Goal: Task Accomplishment & Management: Manage account settings

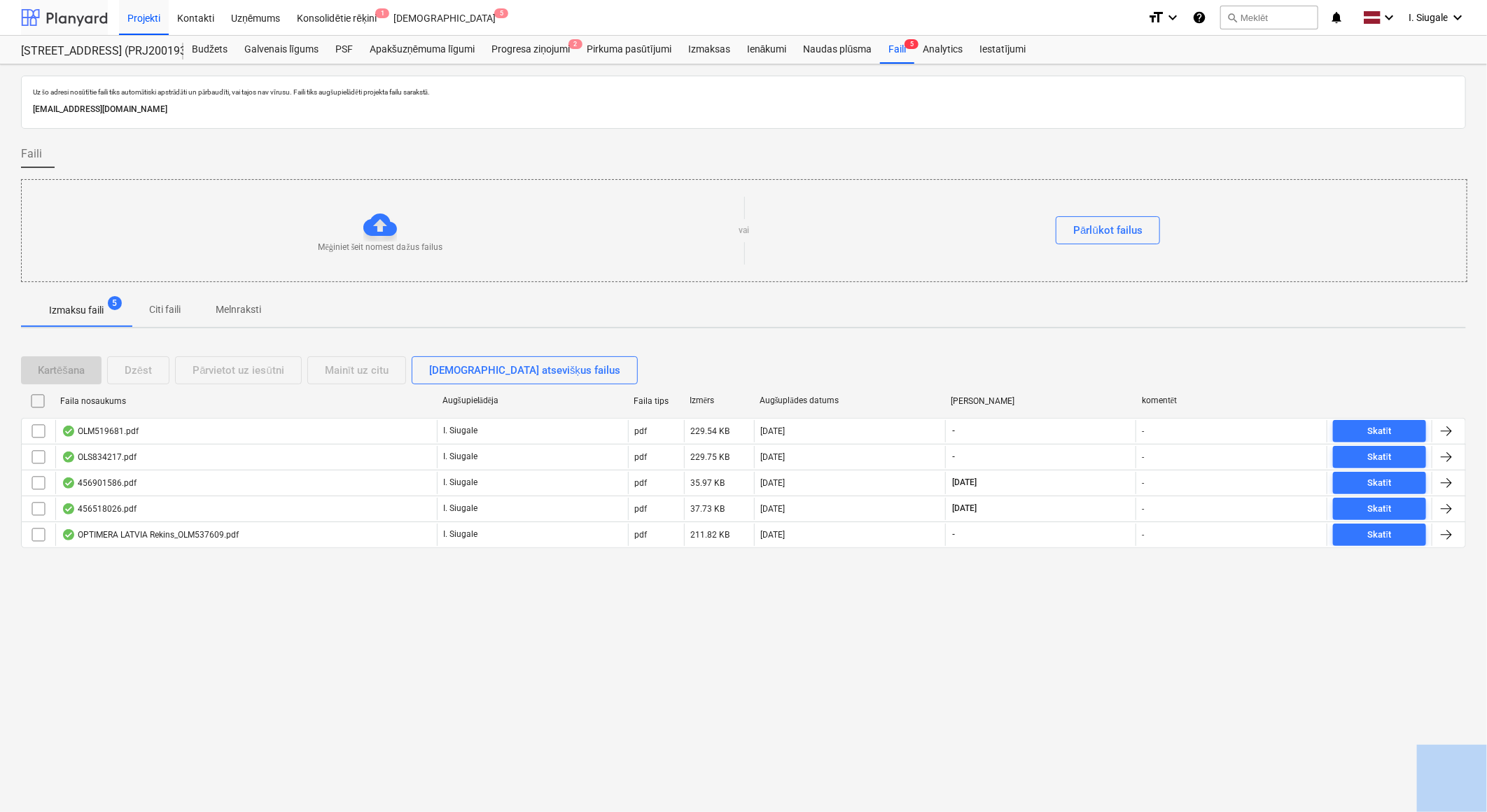
click at [65, 12] on div at bounding box center [65, 18] width 87 height 35
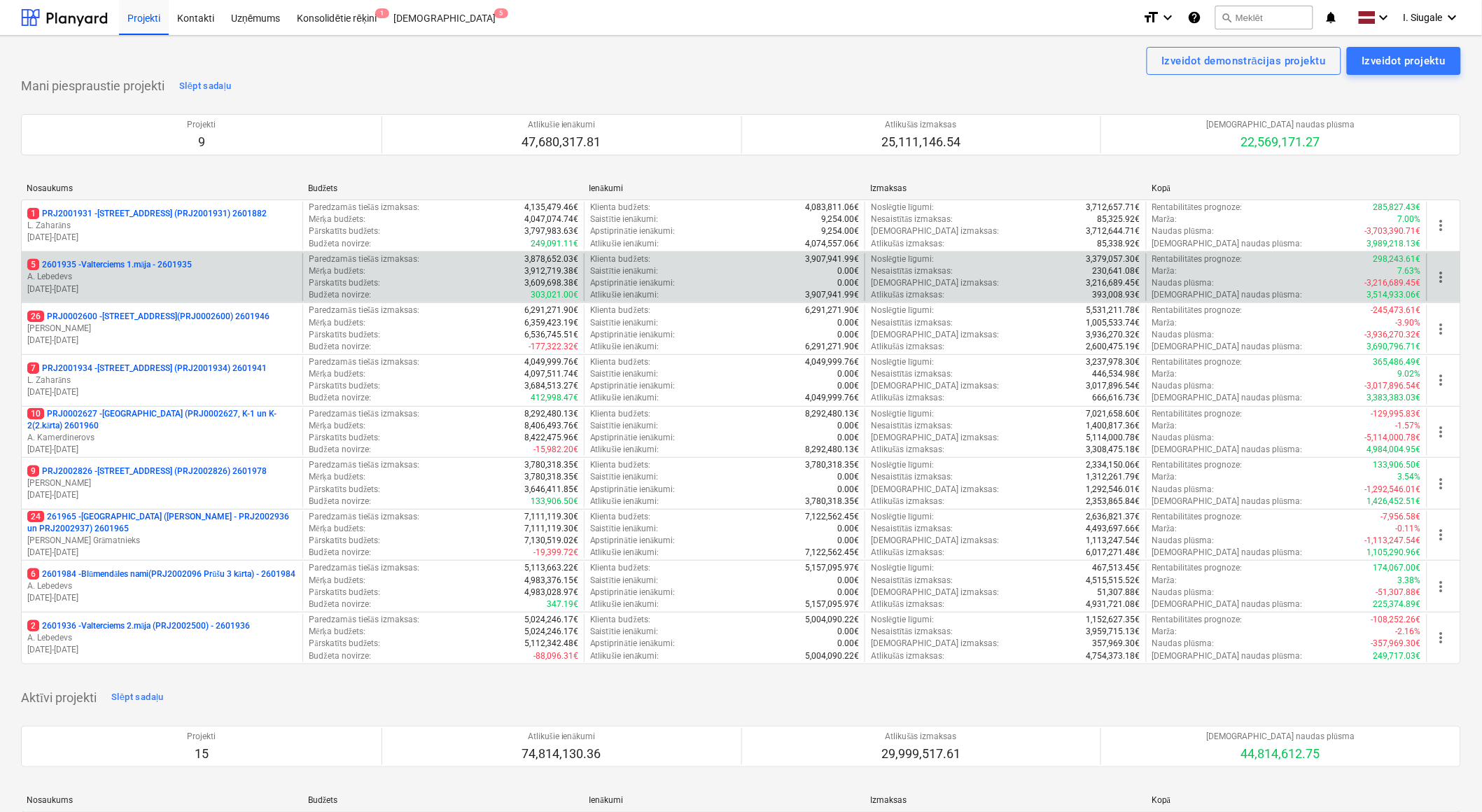
click at [158, 267] on p "5 2601935 - Valterciems 1.māja - 2601935" at bounding box center [110, 265] width 164 height 12
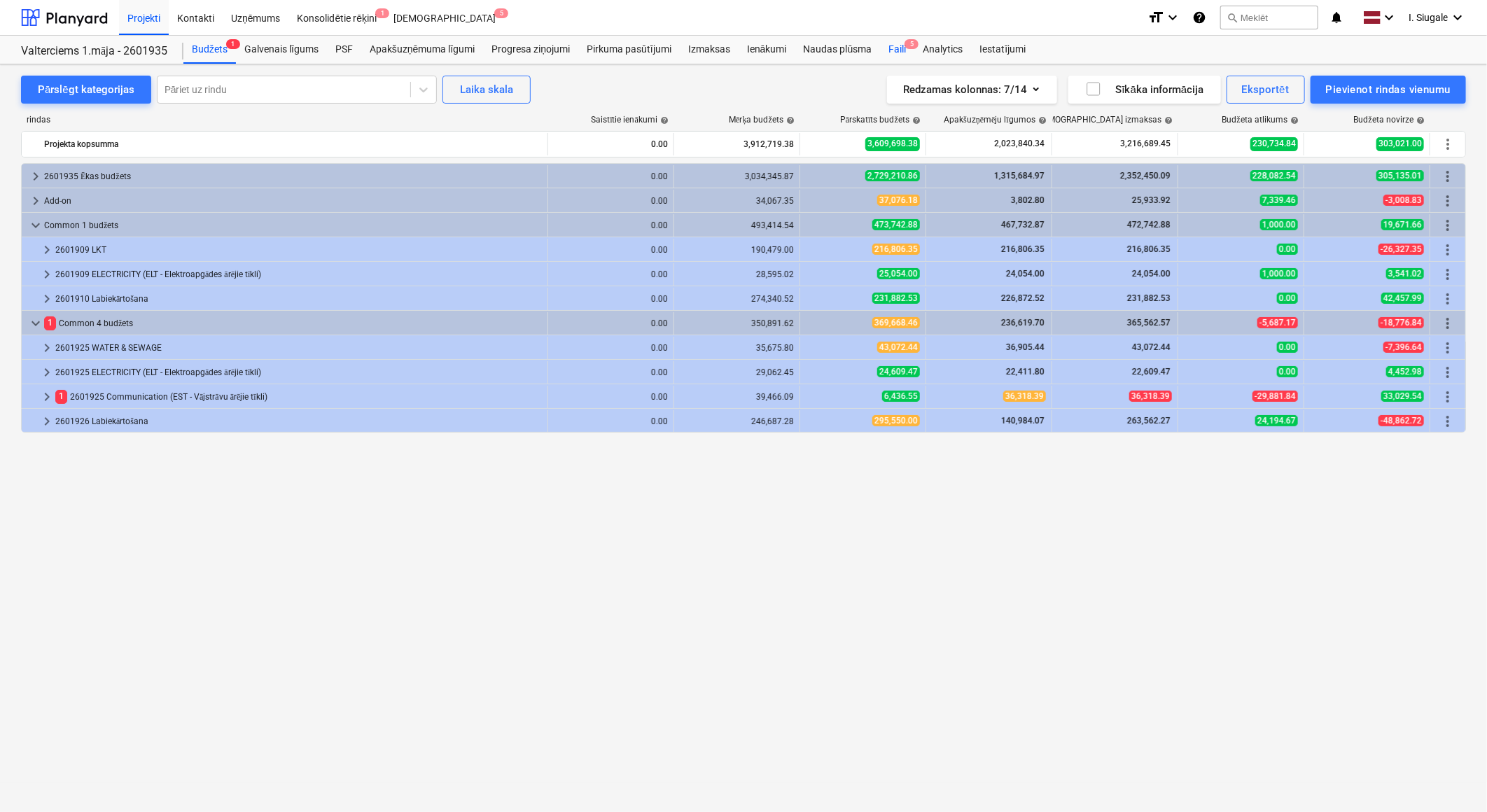
click at [896, 44] on div "Faili 5" at bounding box center [896, 49] width 34 height 28
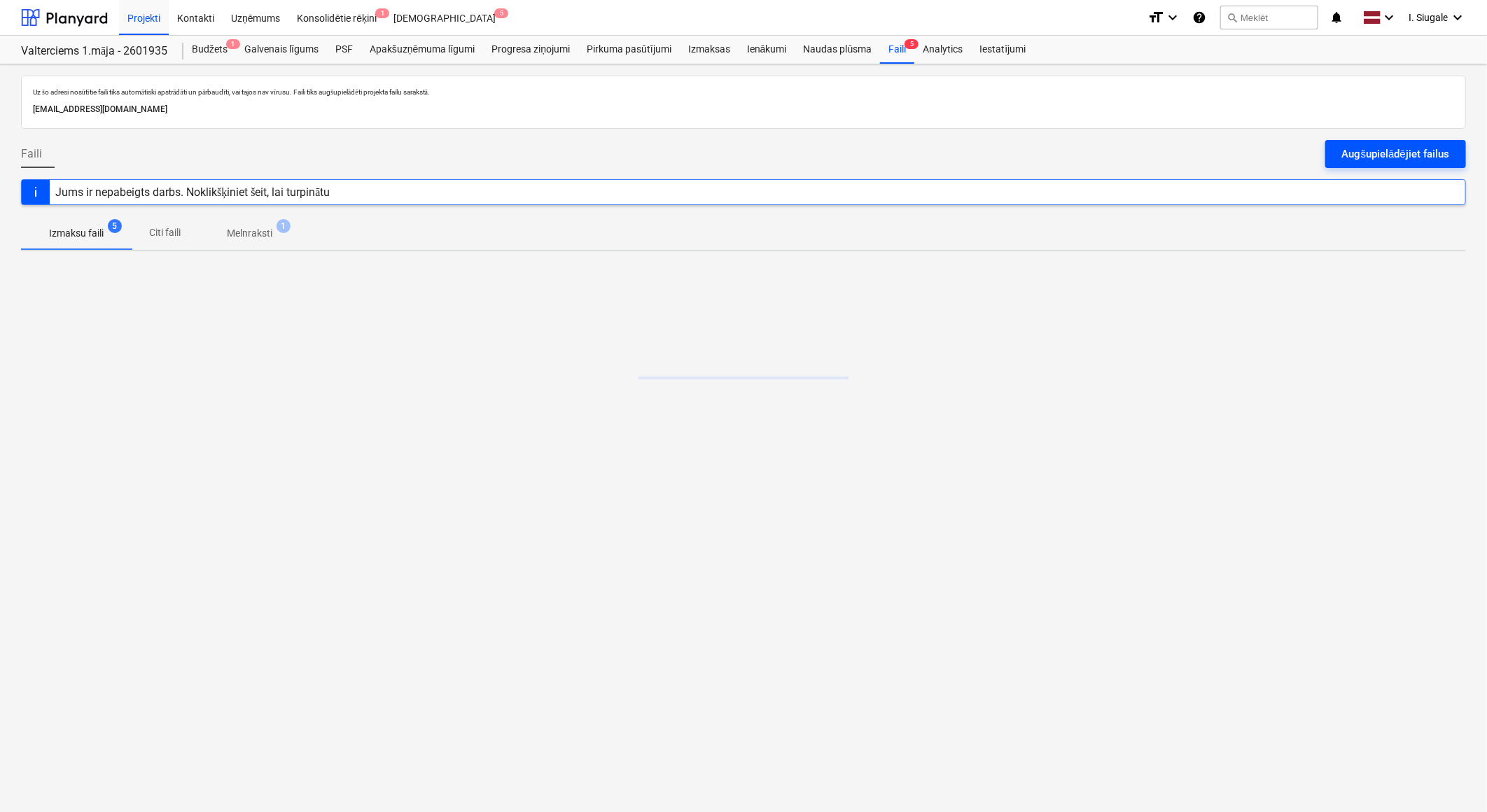
click at [1412, 151] on div "Augšupielādējiet failus" at bounding box center [1395, 154] width 107 height 18
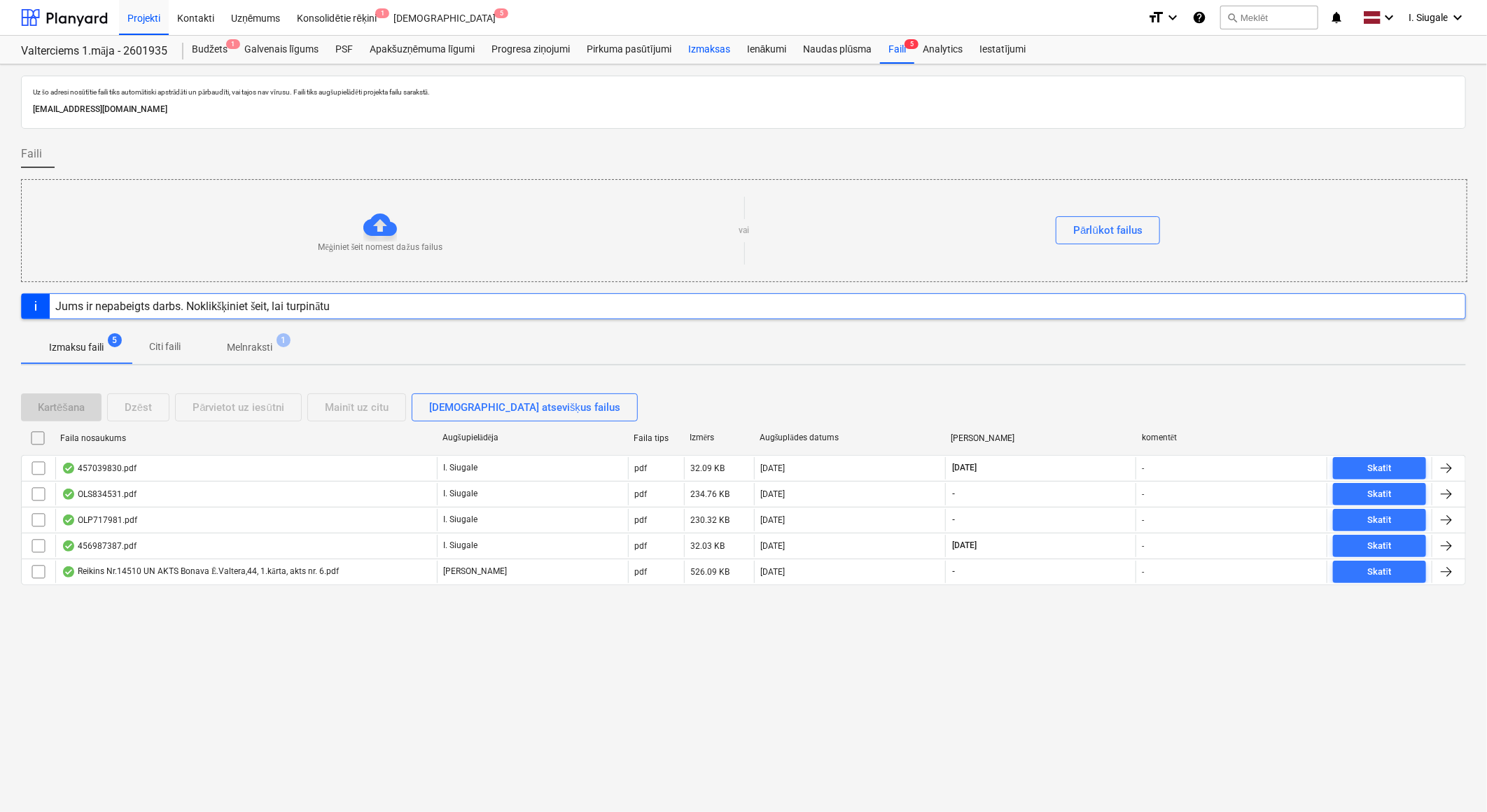
click at [719, 51] on div "Izmaksas" at bounding box center [708, 49] width 59 height 28
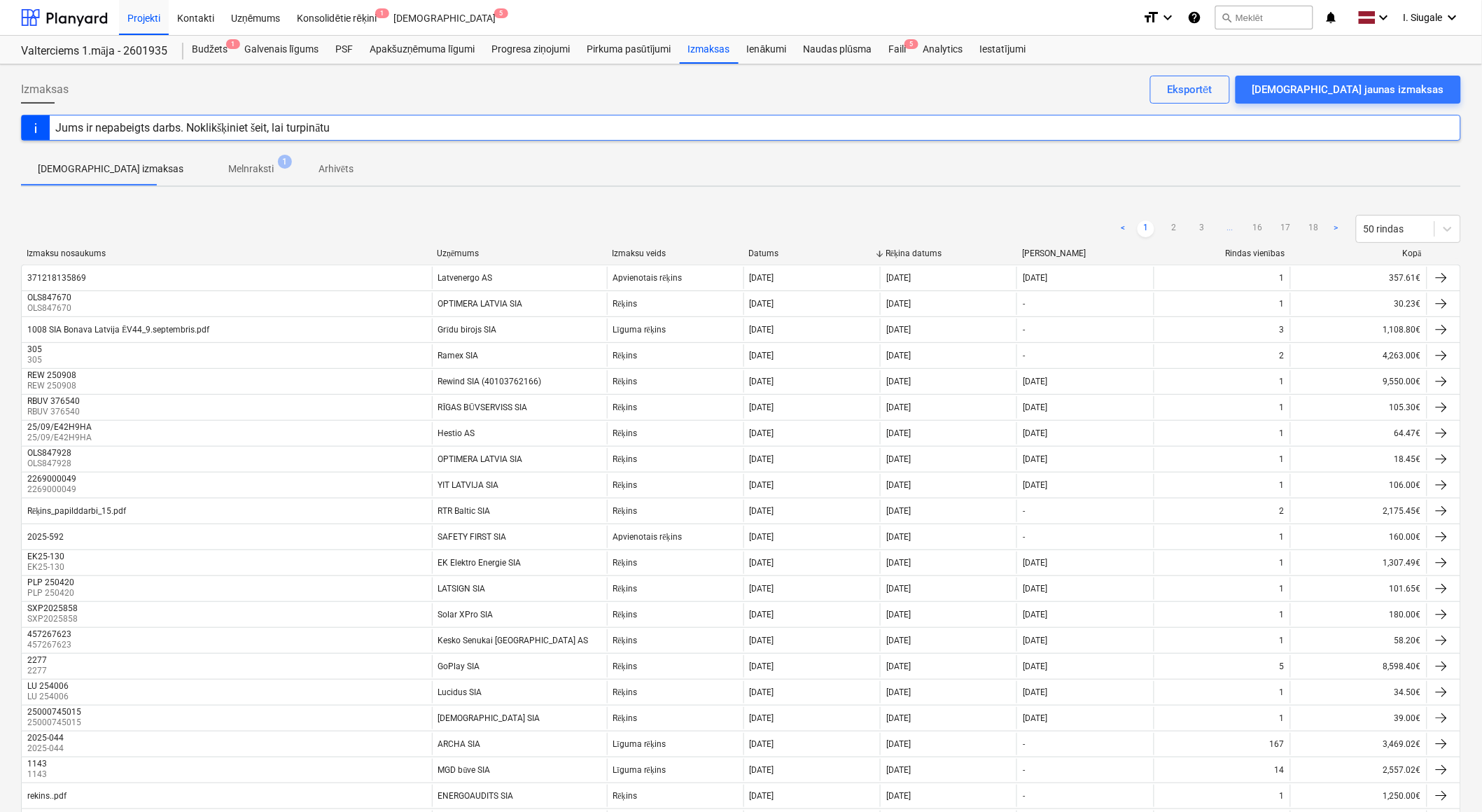
click at [1416, 250] on div at bounding box center [1427, 254] width 25 height 11
click at [1416, 253] on div at bounding box center [1427, 254] width 25 height 11
click at [1409, 253] on div "Kopā" at bounding box center [1359, 254] width 126 height 11
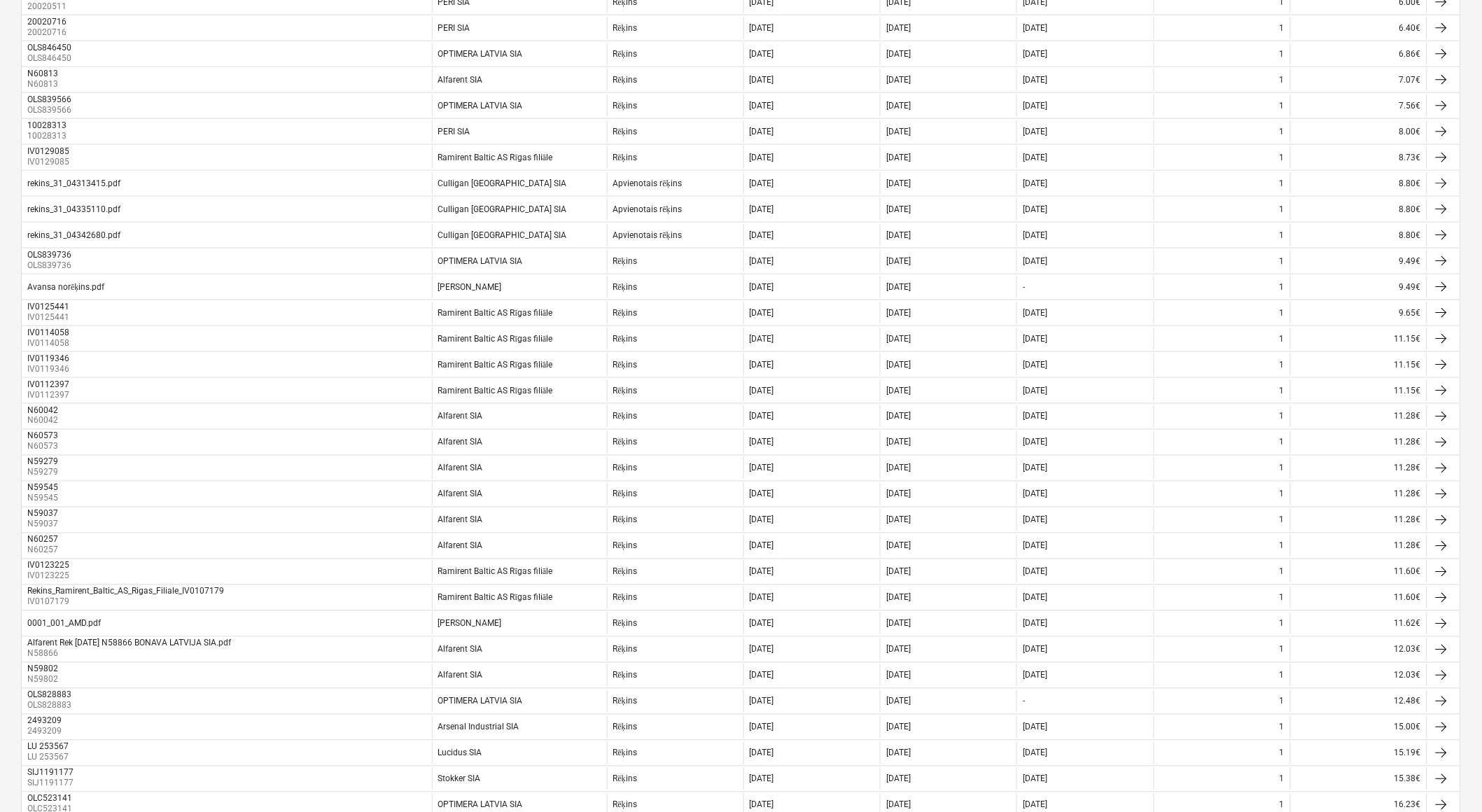
scroll to position [830, 0]
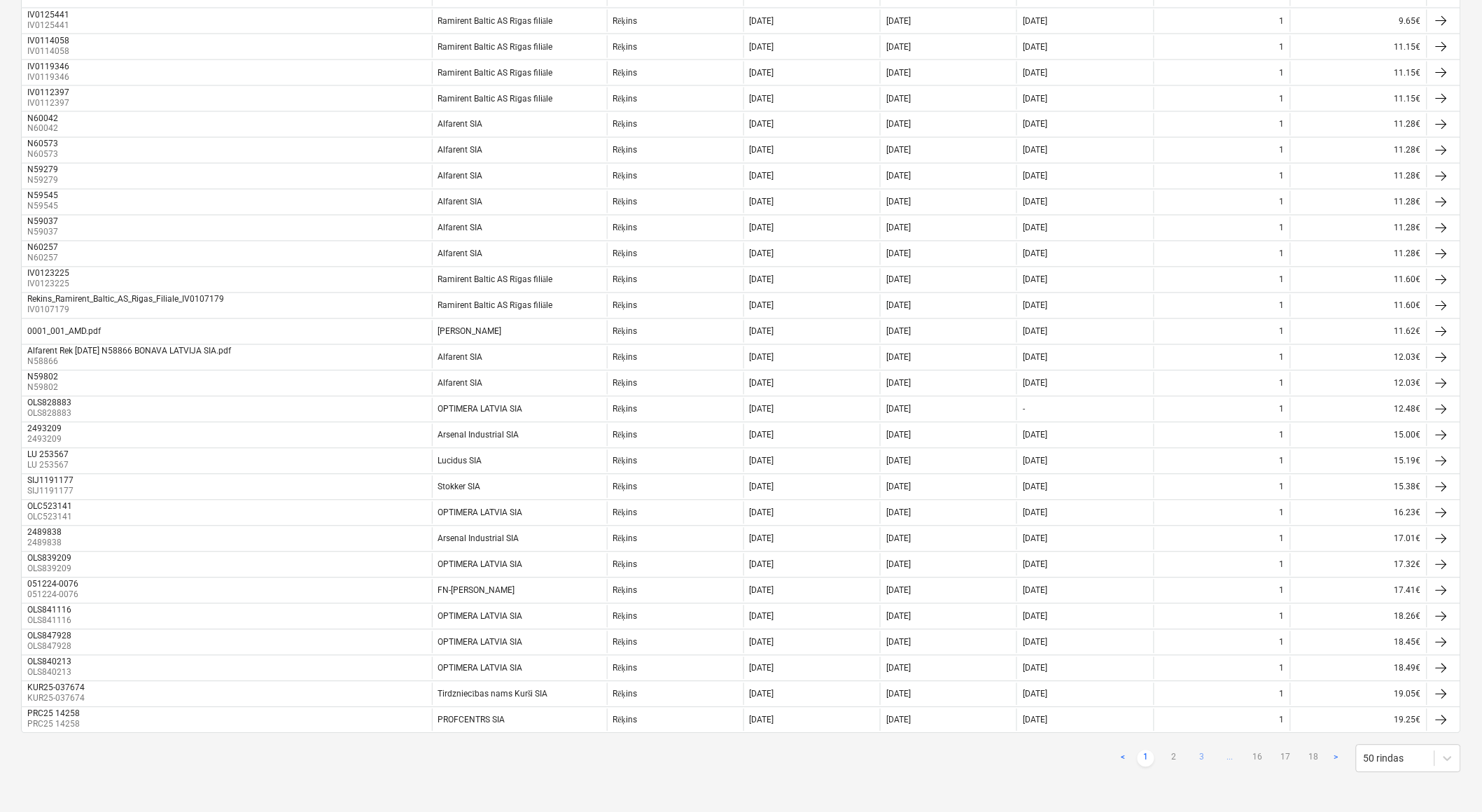
click at [1204, 758] on link "3" at bounding box center [1202, 759] width 17 height 17
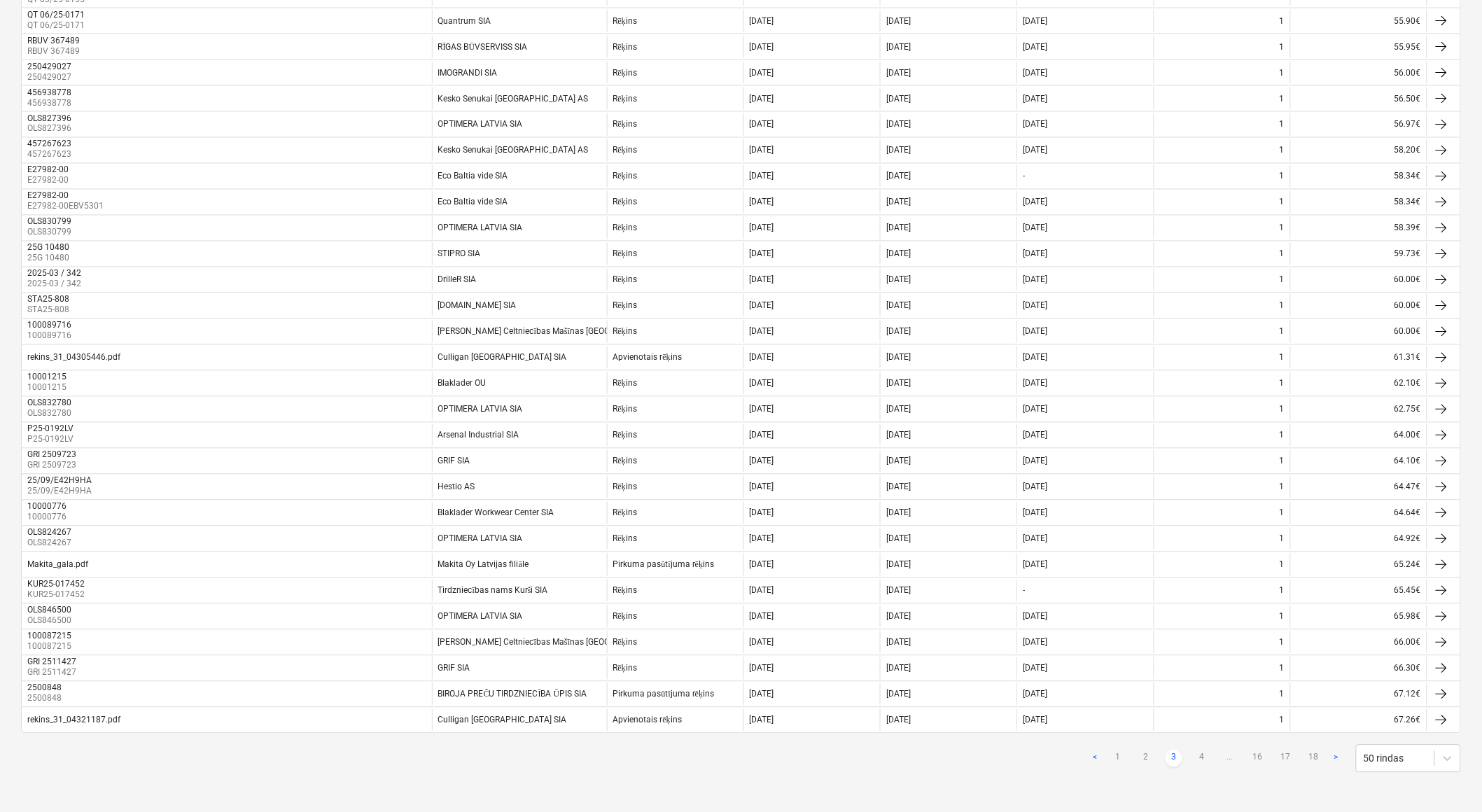
click at [1204, 758] on link "4" at bounding box center [1202, 759] width 17 height 17
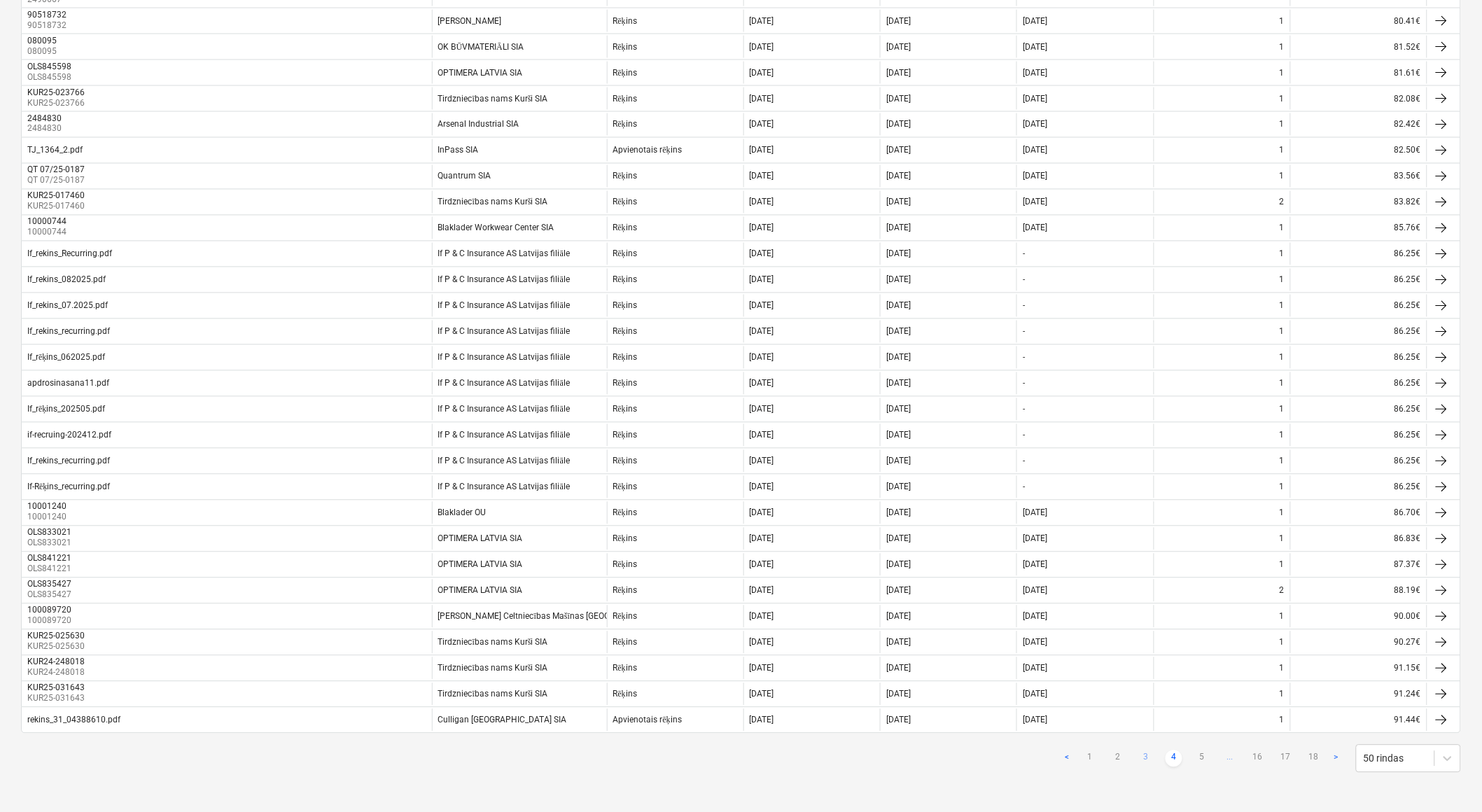
click at [1204, 758] on link "5" at bounding box center [1202, 759] width 17 height 17
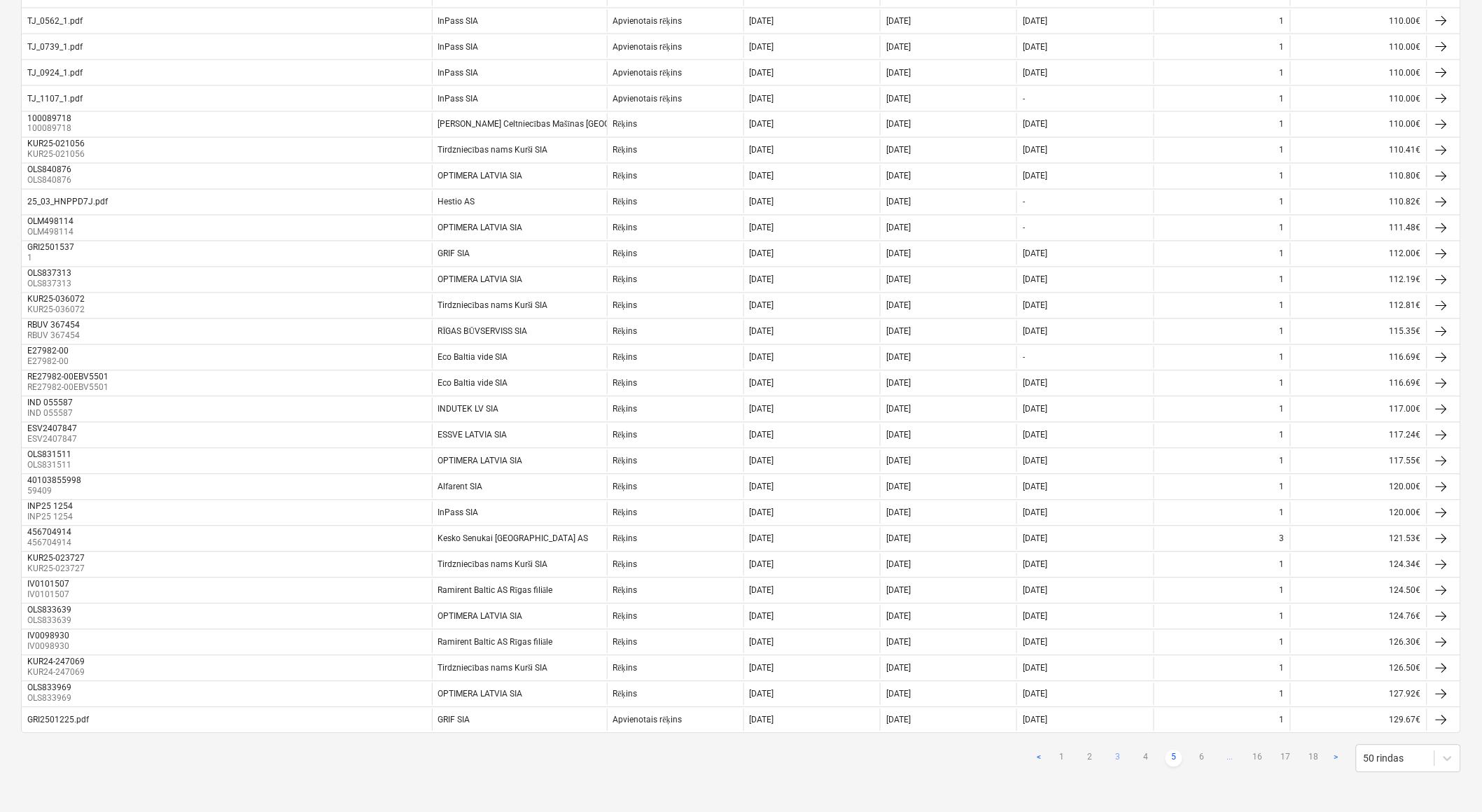
click at [1204, 758] on link "6" at bounding box center [1202, 759] width 17 height 17
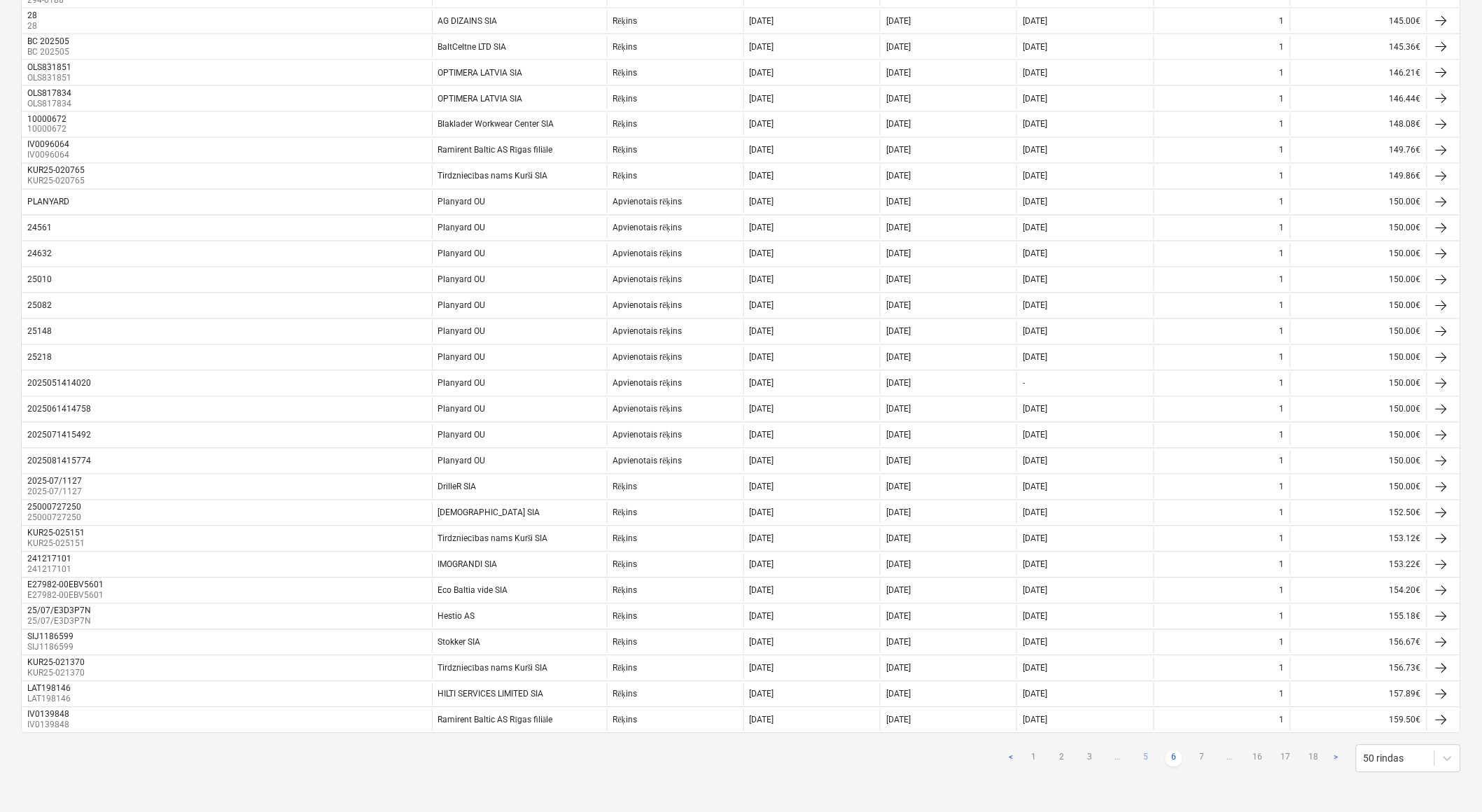
click at [1142, 757] on link "5" at bounding box center [1146, 759] width 17 height 17
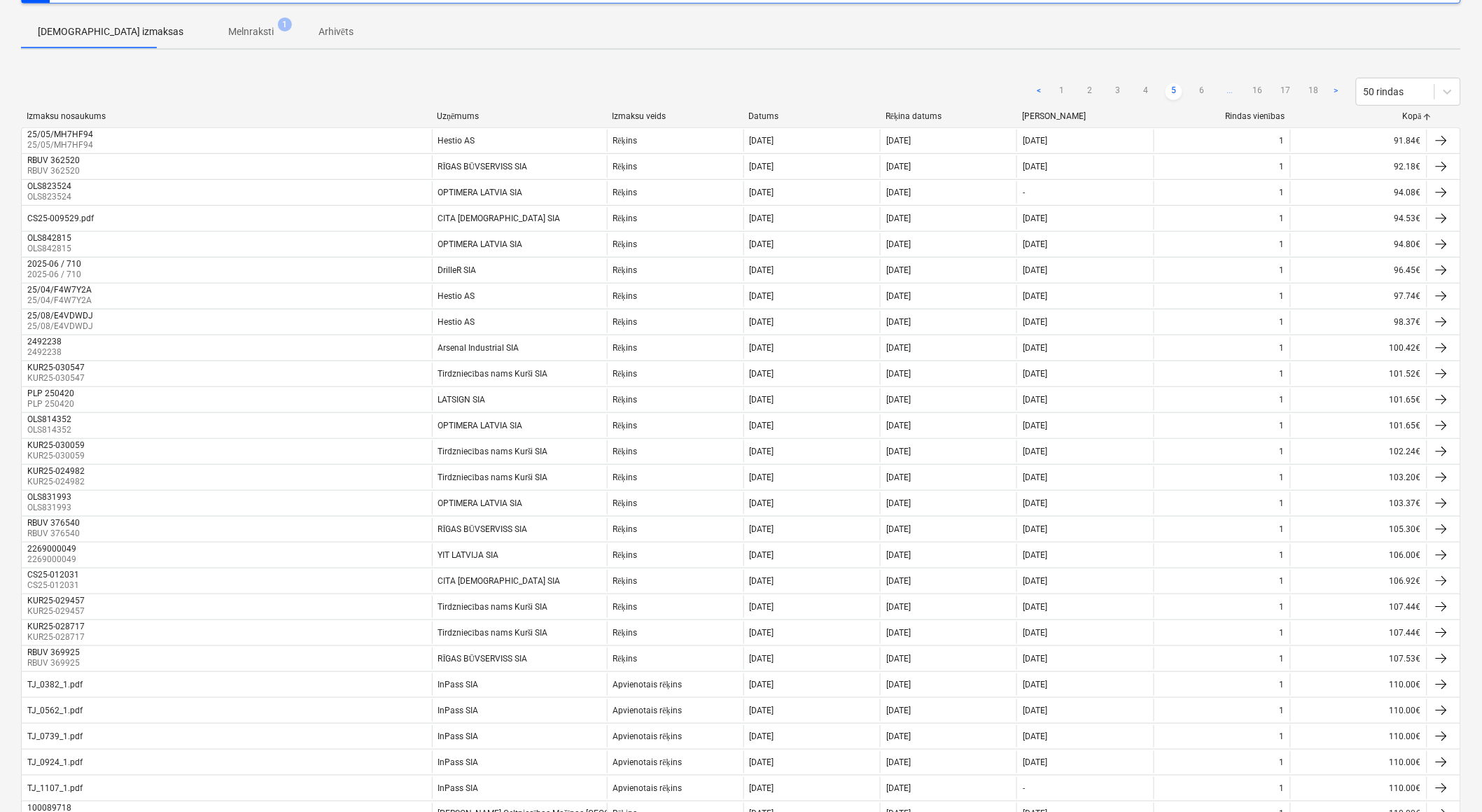
scroll to position [0, 0]
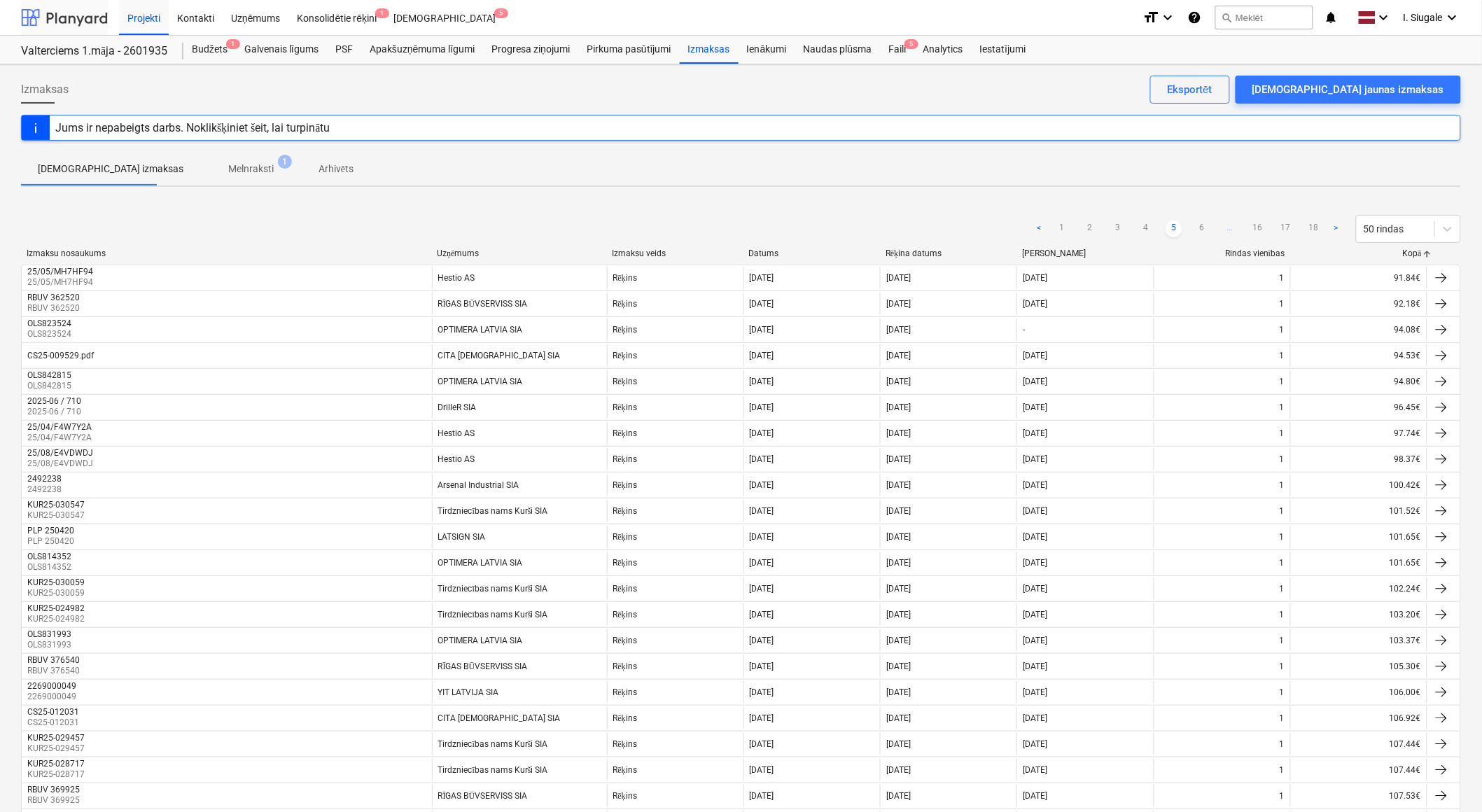
click at [69, 16] on div at bounding box center [65, 18] width 87 height 35
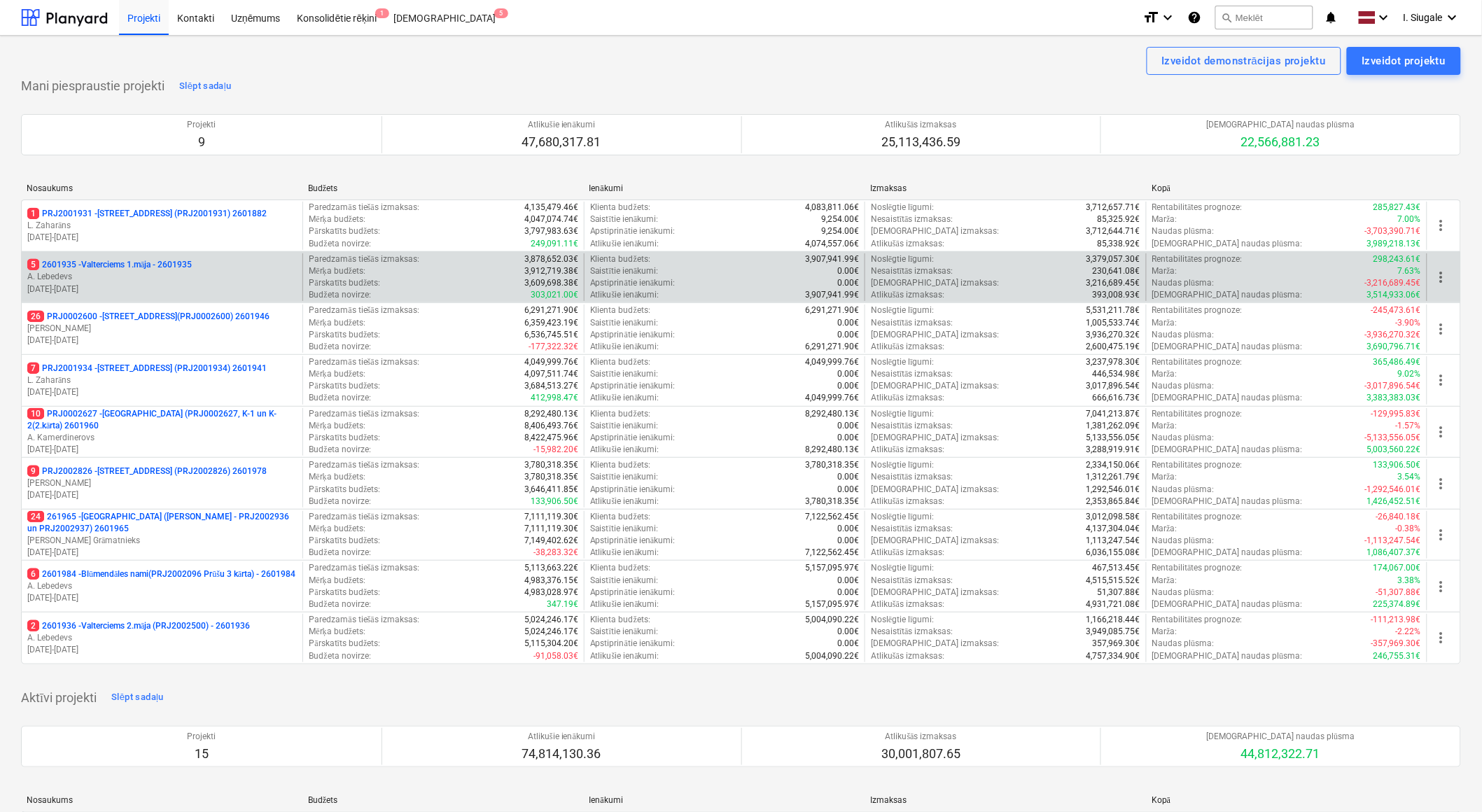
click at [164, 278] on p "A. Lebedevs" at bounding box center [162, 277] width 269 height 12
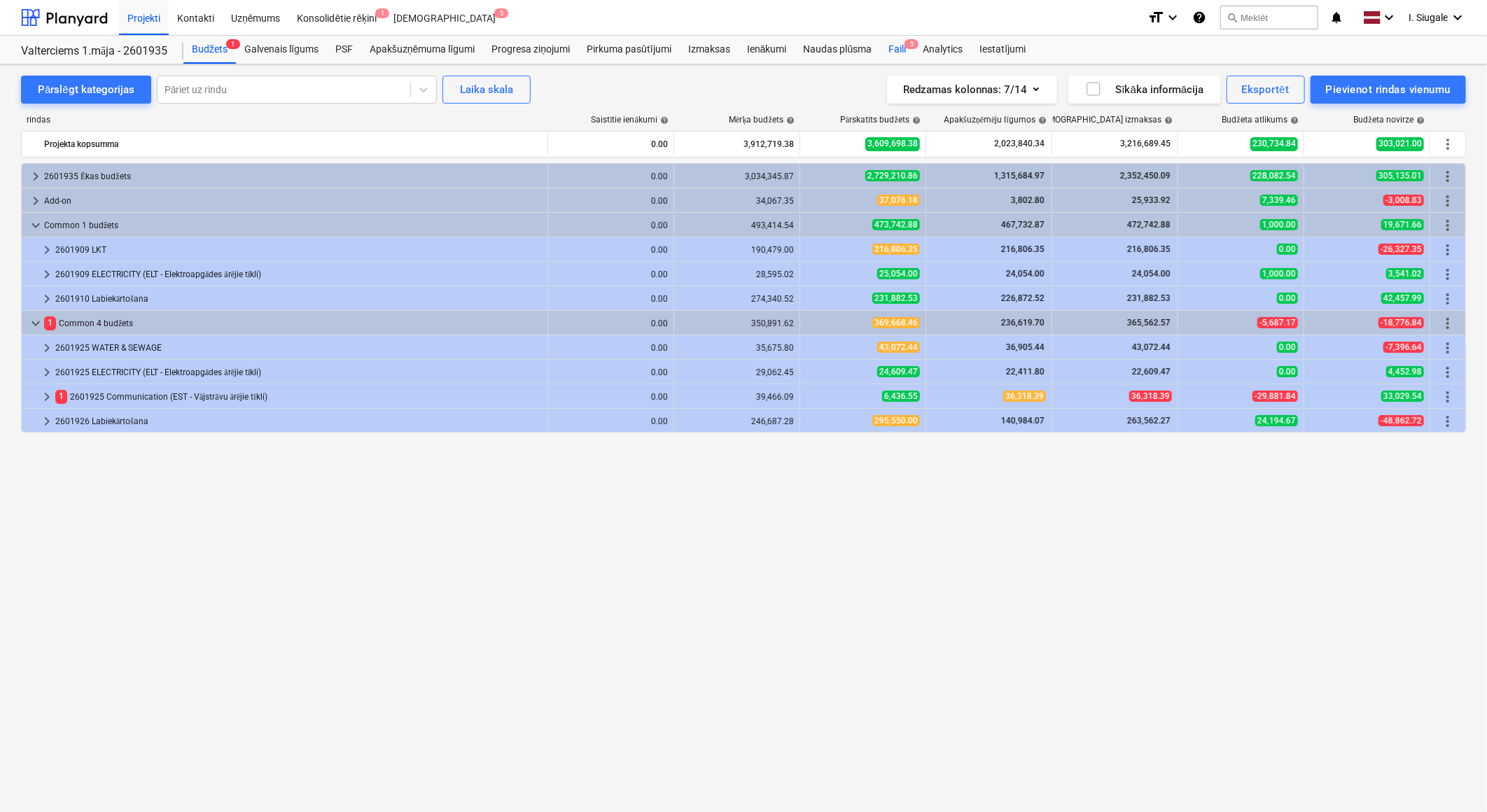
click at [896, 44] on div "Faili 5" at bounding box center [896, 49] width 34 height 28
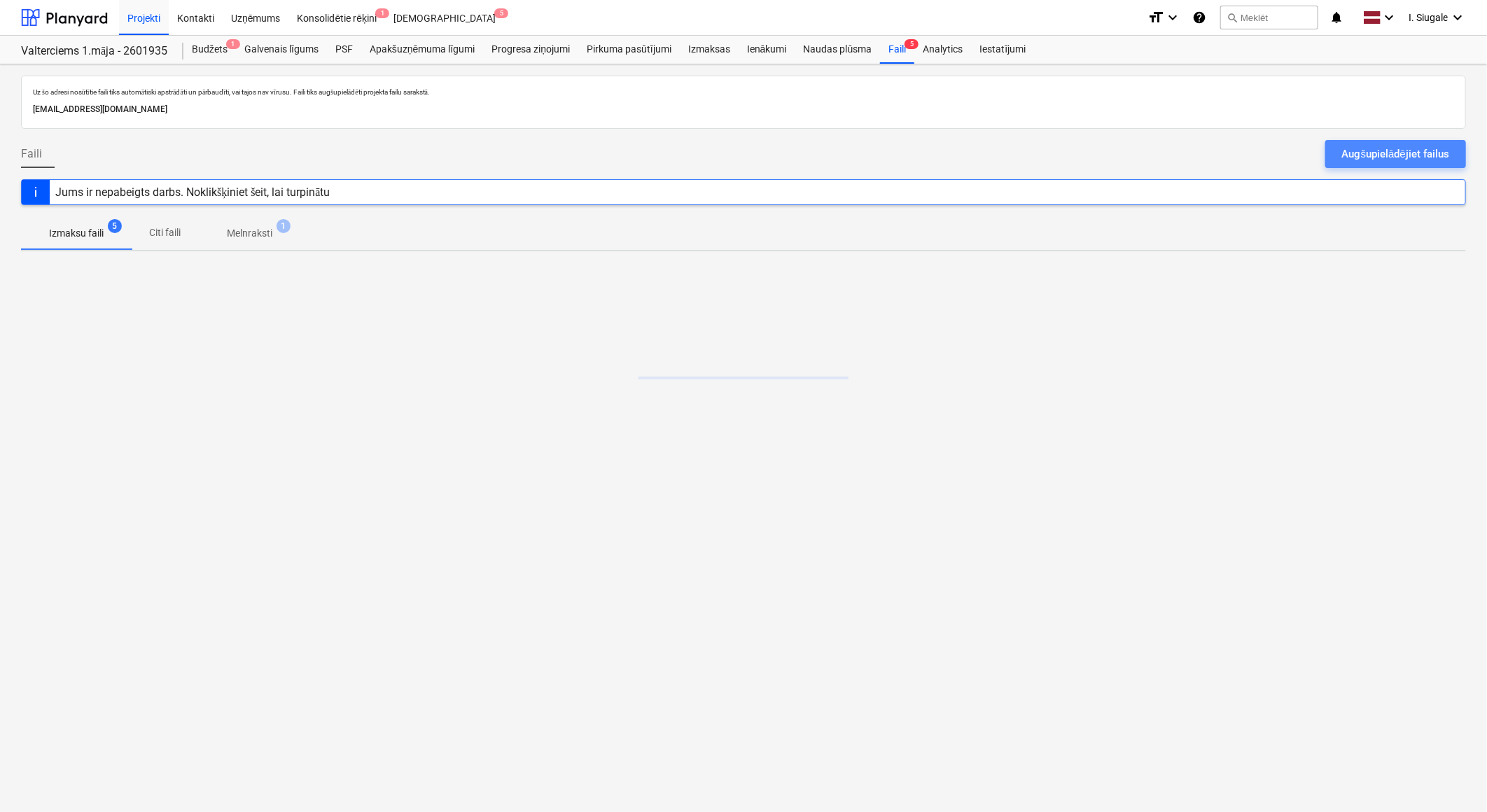
click at [1361, 152] on div "Augšupielādējiet failus" at bounding box center [1395, 154] width 107 height 18
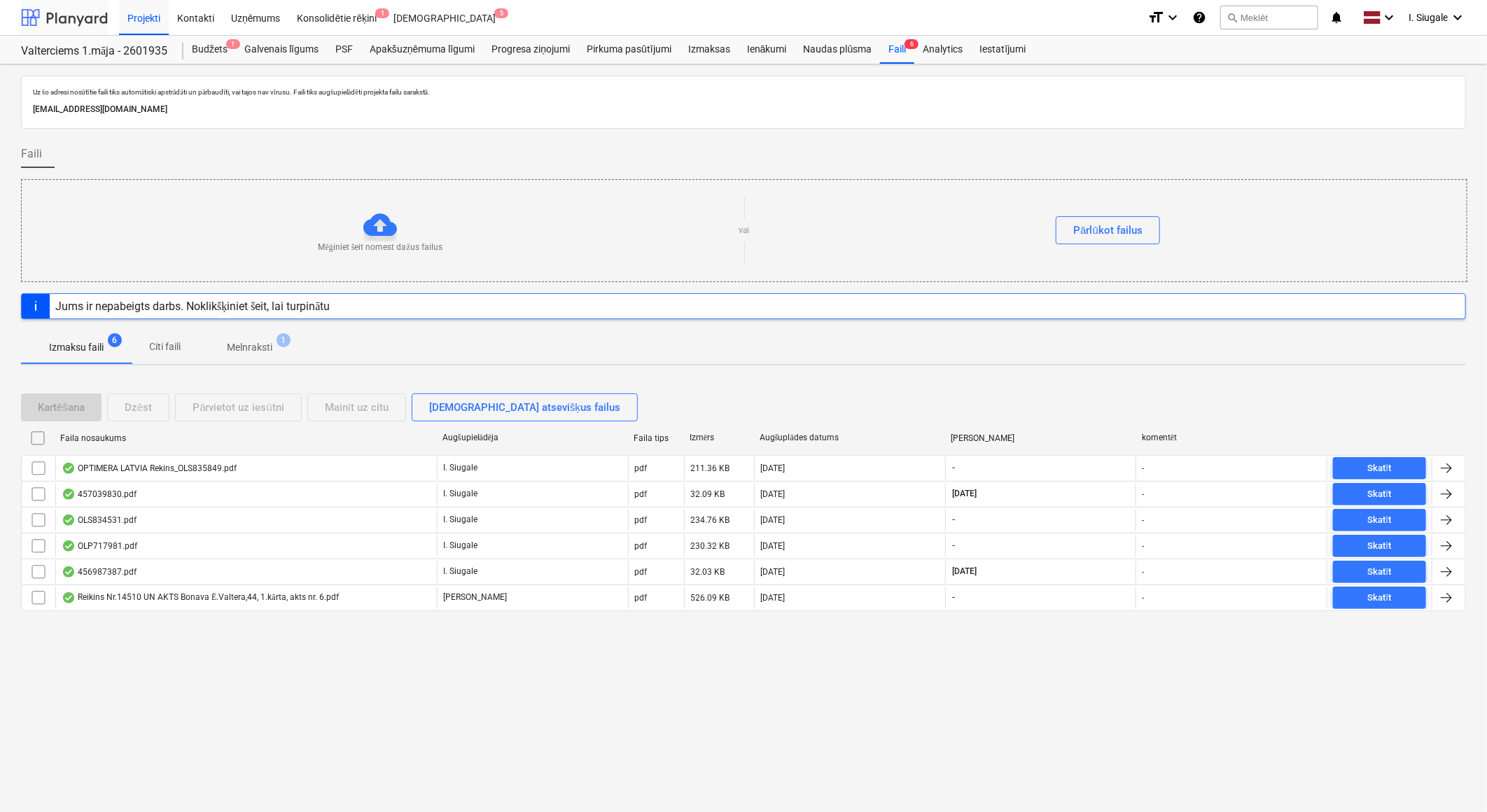
click at [75, 18] on div at bounding box center [65, 18] width 87 height 35
